Goal: Use online tool/utility: Utilize a website feature to perform a specific function

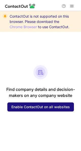
click at [30, 106] on span "Enable ContactOut on all websites" at bounding box center [40, 107] width 58 height 4
click at [42, 107] on span "Enable ContactOut on all websites" at bounding box center [40, 107] width 58 height 4
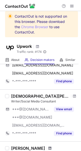
scroll to position [75, 0]
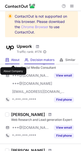
click at [13, 61] on span "About" at bounding box center [15, 60] width 8 height 4
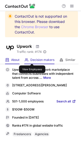
click at [32, 59] on span "Decision makers" at bounding box center [42, 60] width 24 height 4
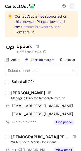
click at [73, 7] on span at bounding box center [72, 6] width 4 height 4
